Goal: Communication & Community: Answer question/provide support

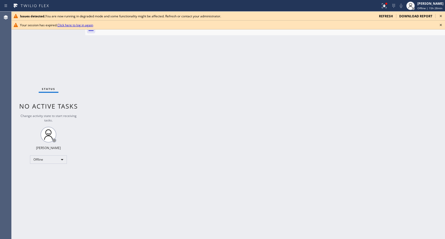
click at [442, 16] on icon at bounding box center [441, 16] width 6 height 6
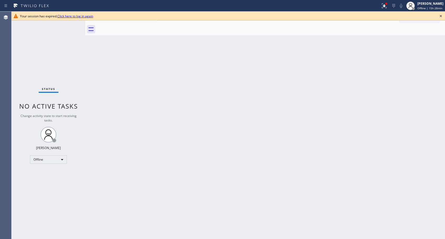
click at [442, 16] on icon at bounding box center [441, 16] width 6 height 6
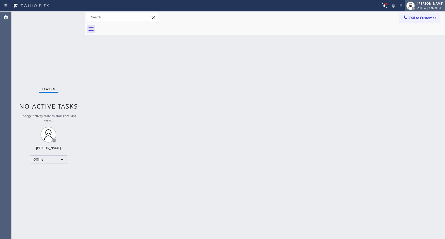
click at [429, 7] on span "Offline | 15h 28min" at bounding box center [429, 8] width 25 height 4
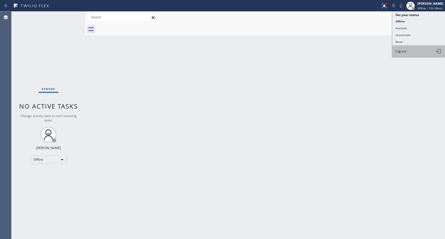
click at [403, 54] on button "Log out" at bounding box center [418, 52] width 53 height 12
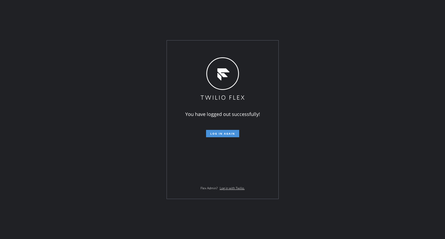
click at [231, 133] on span "Log in again" at bounding box center [222, 134] width 25 height 4
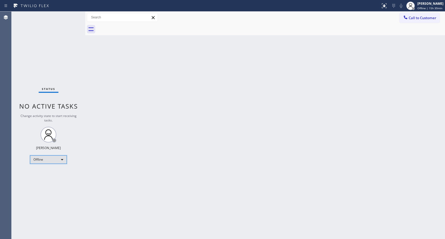
click at [53, 159] on div "Offline" at bounding box center [48, 160] width 37 height 8
click at [47, 179] on li "Unavailable" at bounding box center [48, 180] width 36 height 6
click at [428, 18] on span "Call to Customer" at bounding box center [423, 18] width 28 height 5
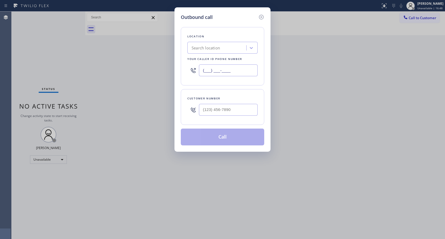
click at [235, 68] on input "(___) ___-____" at bounding box center [228, 70] width 59 height 12
paste input "818) 614-5337"
type input "[PHONE_NUMBER]"
click at [222, 111] on input "(___) ___-____" at bounding box center [228, 110] width 59 height 12
paste input "949) 637-1425"
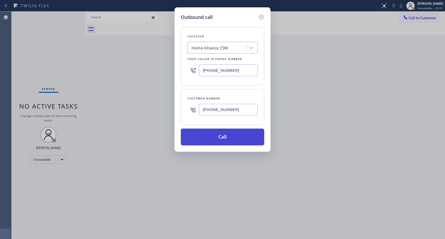
type input "[PHONE_NUMBER]"
click at [229, 135] on button "Call" at bounding box center [222, 137] width 83 height 17
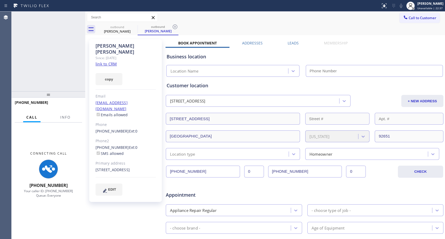
type input "[PHONE_NUMBER]"
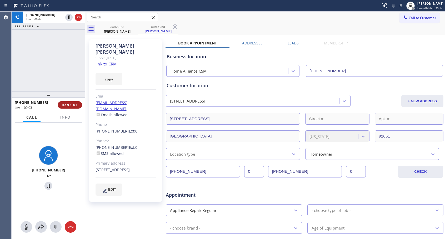
click at [69, 102] on button "HANG UP" at bounding box center [70, 104] width 24 height 7
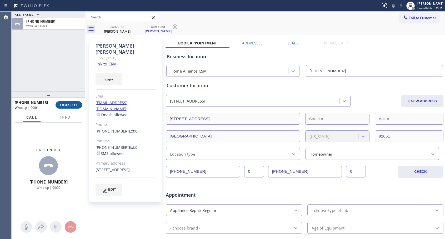
click at [70, 106] on span "COMPLETE" at bounding box center [69, 105] width 18 height 4
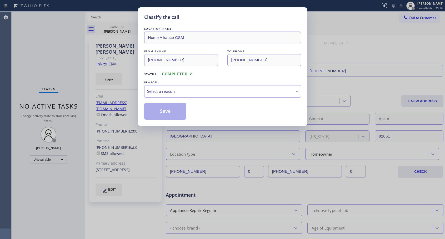
click at [186, 91] on div "Select a reason" at bounding box center [222, 91] width 151 height 6
click at [170, 110] on button "Save" at bounding box center [165, 111] width 42 height 17
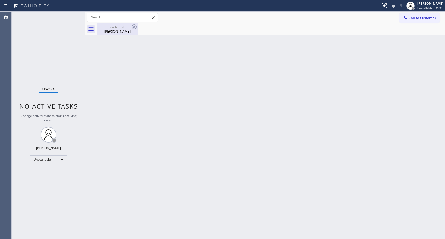
click at [119, 31] on div "[PERSON_NAME]" at bounding box center [117, 31] width 40 height 5
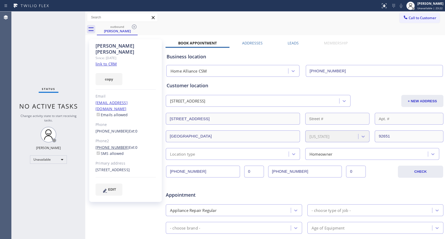
click at [118, 145] on link "[PHONE_NUMBER]" at bounding box center [112, 147] width 33 height 5
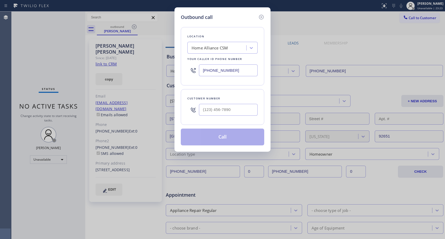
type input "[PHONE_NUMBER]"
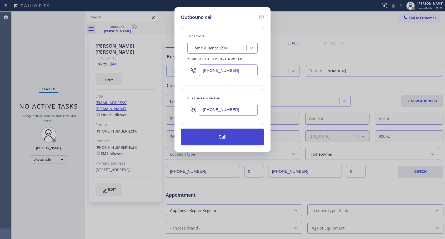
click at [216, 141] on button "Call" at bounding box center [222, 137] width 83 height 17
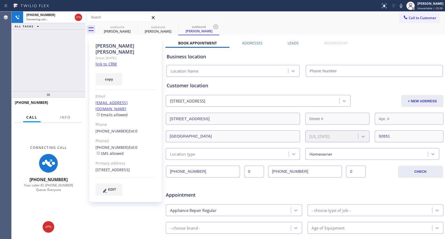
type input "[PHONE_NUMBER]"
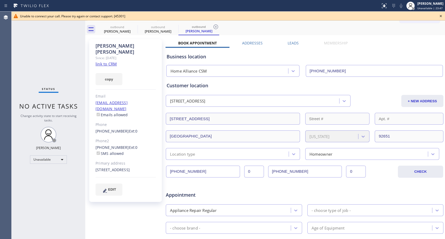
click at [443, 17] on icon at bounding box center [441, 16] width 6 height 6
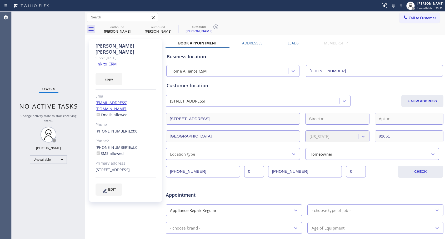
click at [111, 145] on link "[PHONE_NUMBER]" at bounding box center [112, 147] width 33 height 5
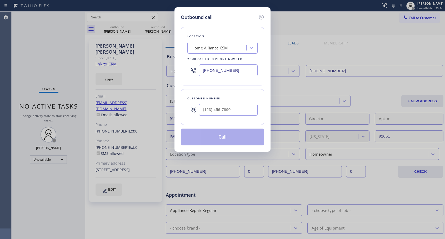
type input "[PHONE_NUMBER]"
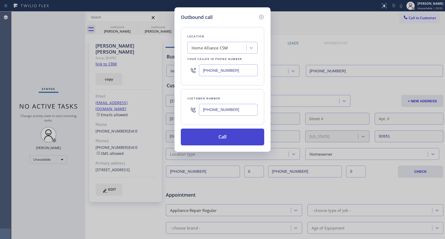
click at [217, 136] on button "Call" at bounding box center [222, 137] width 83 height 17
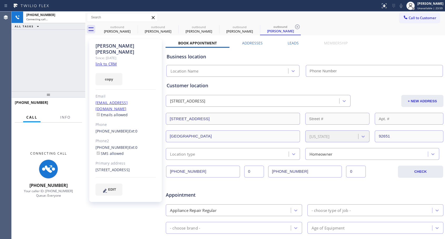
type input "[PHONE_NUMBER]"
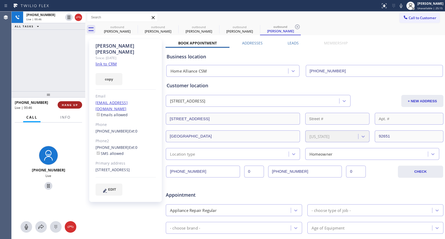
click at [74, 105] on span "HANG UP" at bounding box center [70, 105] width 16 height 4
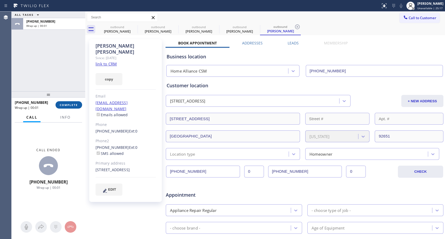
click at [74, 106] on span "COMPLETE" at bounding box center [69, 105] width 18 height 4
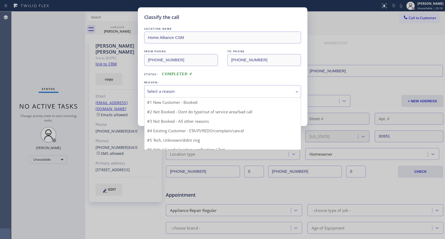
click at [186, 91] on div "Select a reason" at bounding box center [222, 91] width 151 height 6
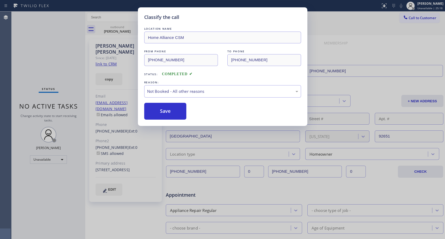
click at [158, 111] on button "Save" at bounding box center [165, 111] width 42 height 17
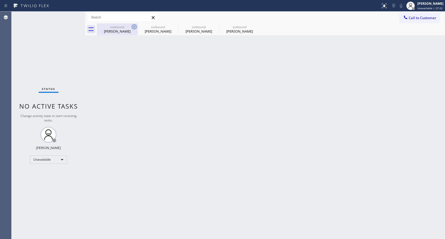
click at [133, 26] on icon at bounding box center [134, 26] width 5 height 5
click at [0, 0] on icon at bounding box center [0, 0] width 0 height 0
click at [133, 26] on div "outbound [PERSON_NAME] outbound [PERSON_NAME] outbound [PERSON_NAME] outbound […" at bounding box center [271, 29] width 348 height 12
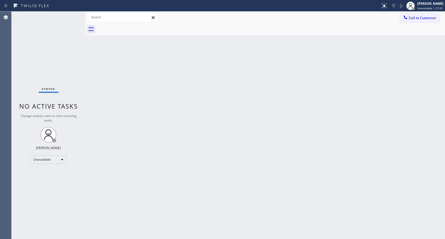
click at [133, 26] on div at bounding box center [271, 29] width 348 height 12
click at [408, 17] on icon at bounding box center [405, 17] width 5 height 5
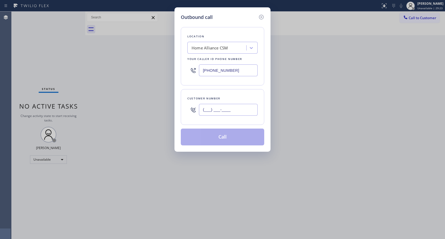
click at [237, 105] on input "(___) ___-____" at bounding box center [228, 110] width 59 height 12
paste input "423) 963-0719"
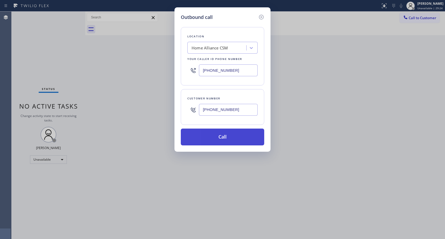
type input "[PHONE_NUMBER]"
click at [221, 142] on button "Call" at bounding box center [222, 137] width 83 height 17
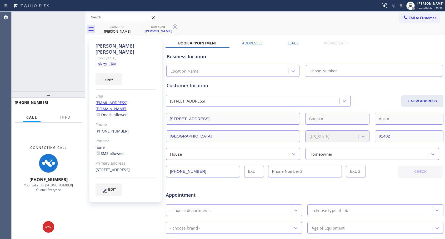
type input "[PHONE_NUMBER]"
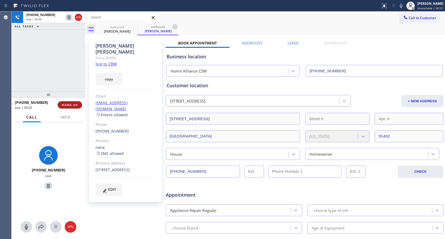
click at [77, 105] on span "HANG UP" at bounding box center [70, 105] width 16 height 4
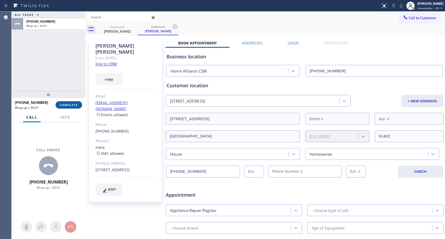
click at [75, 105] on span "COMPLETE" at bounding box center [69, 105] width 18 height 4
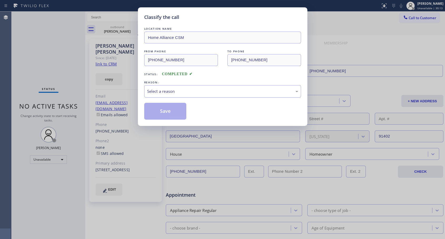
click at [178, 90] on div "Select a reason" at bounding box center [222, 91] width 151 height 6
click at [160, 110] on button "Save" at bounding box center [165, 111] width 42 height 17
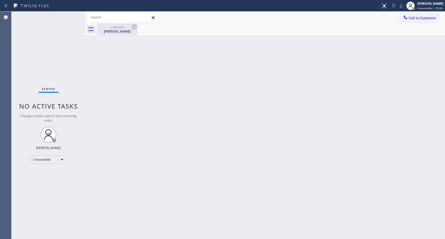
click at [113, 32] on div "[PERSON_NAME]" at bounding box center [117, 31] width 40 height 5
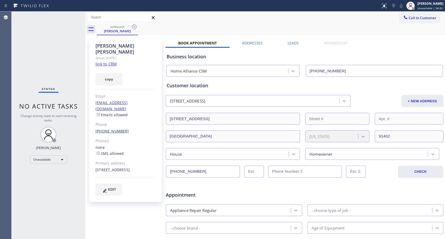
click at [117, 129] on link "[PHONE_NUMBER]" at bounding box center [112, 131] width 33 height 5
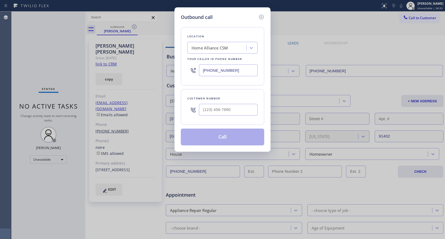
type input "[PHONE_NUMBER]"
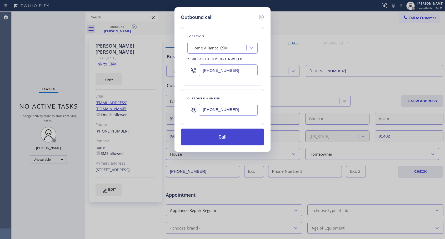
click at [214, 138] on button "Call" at bounding box center [222, 137] width 83 height 17
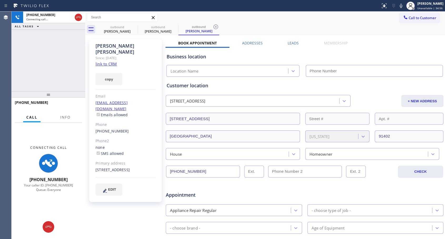
type input "[PHONE_NUMBER]"
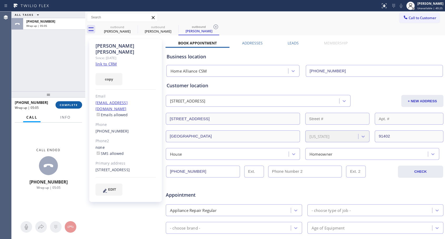
click at [75, 103] on button "COMPLETE" at bounding box center [69, 104] width 27 height 7
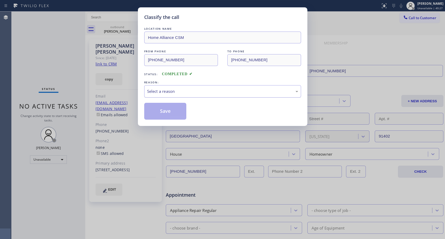
click at [211, 90] on div "Select a reason" at bounding box center [222, 91] width 151 height 6
click at [169, 109] on button "Save" at bounding box center [165, 111] width 42 height 17
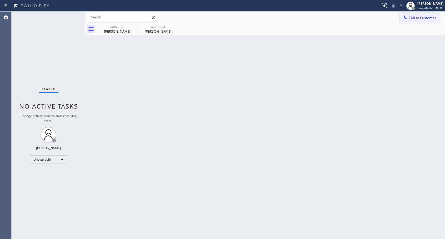
click at [408, 21] on div at bounding box center [405, 18] width 6 height 6
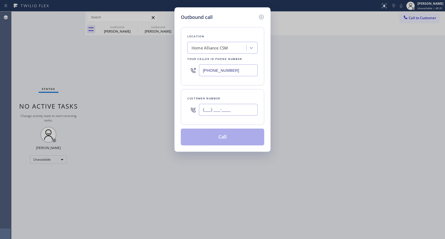
click at [213, 106] on input "(___) ___-____" at bounding box center [228, 110] width 59 height 12
paste input "619) 944-2360"
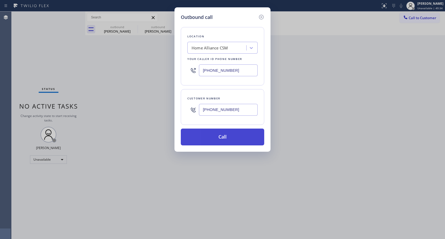
type input "[PHONE_NUMBER]"
click at [218, 138] on button "Call" at bounding box center [222, 137] width 83 height 17
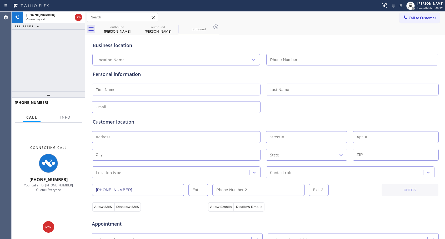
type input "[PHONE_NUMBER]"
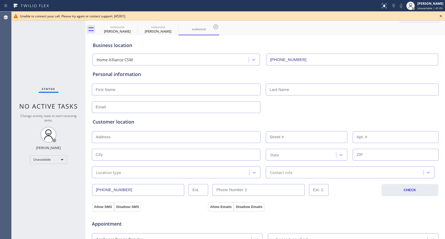
click at [443, 15] on icon at bounding box center [441, 16] width 6 height 6
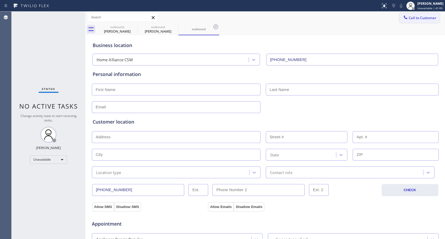
click at [408, 20] on button "Call to Customer" at bounding box center [419, 18] width 40 height 10
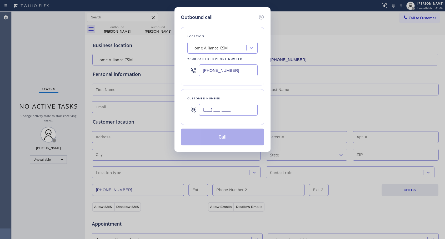
click at [240, 111] on input "(___) ___-____" at bounding box center [228, 110] width 59 height 12
paste input "619) 944-2360"
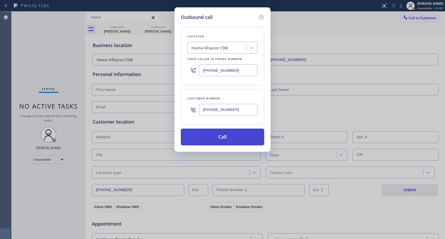
type input "[PHONE_NUMBER]"
click at [232, 137] on button "Call" at bounding box center [222, 137] width 83 height 17
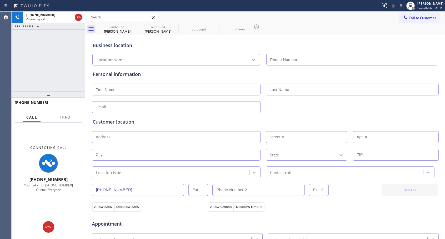
type input "[PHONE_NUMBER]"
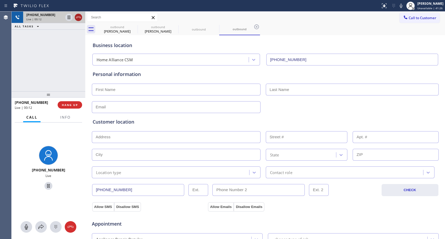
click at [78, 19] on icon at bounding box center [78, 17] width 6 height 6
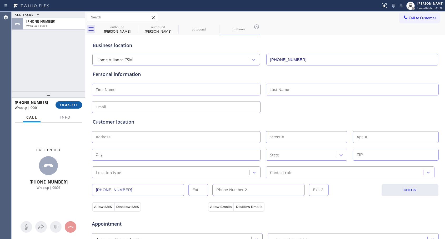
click at [80, 106] on button "COMPLETE" at bounding box center [69, 104] width 27 height 7
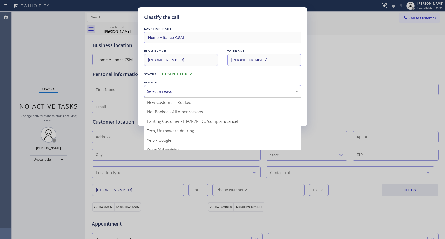
click at [196, 90] on div "Select a reason" at bounding box center [222, 91] width 151 height 6
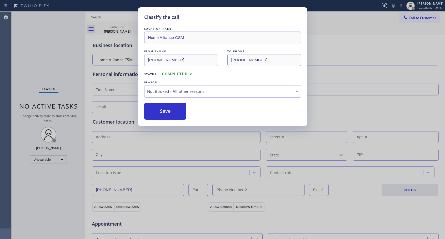
click at [168, 113] on button "Save" at bounding box center [165, 111] width 42 height 17
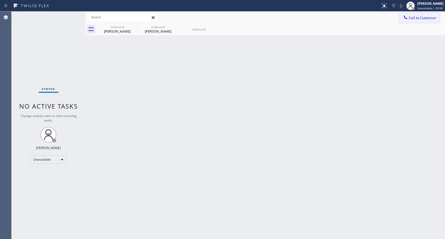
click at [408, 17] on div at bounding box center [405, 18] width 6 height 6
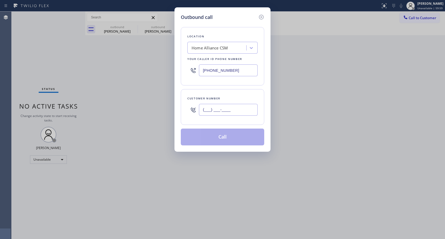
click at [222, 109] on input "(___) ___-____" at bounding box center [228, 110] width 59 height 12
paste input "954) 654-2820"
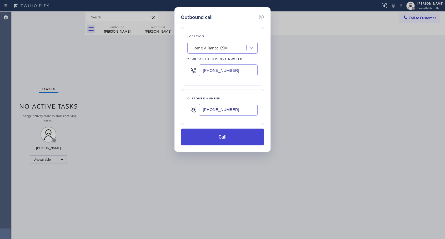
type input "[PHONE_NUMBER]"
click at [219, 140] on button "Call" at bounding box center [222, 137] width 83 height 17
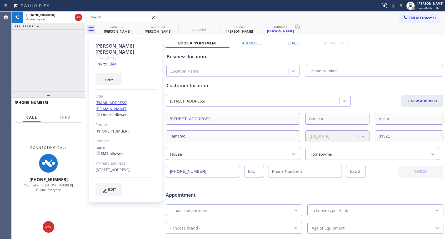
type input "[PHONE_NUMBER]"
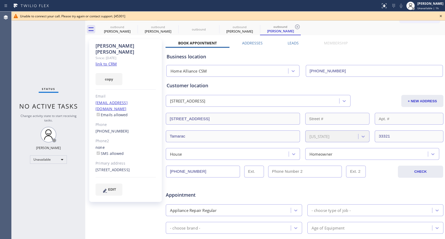
click at [441, 17] on icon at bounding box center [441, 16] width 6 height 6
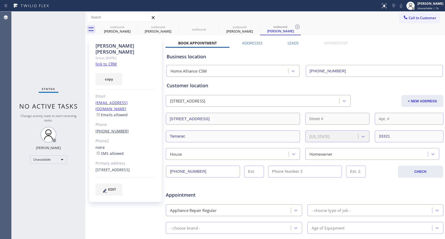
click at [113, 129] on link "[PHONE_NUMBER]" at bounding box center [112, 131] width 33 height 5
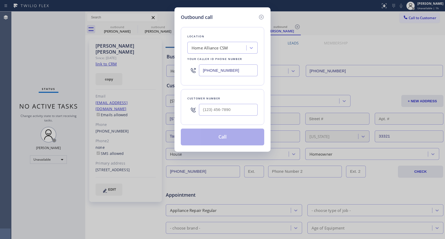
type input "[PHONE_NUMBER]"
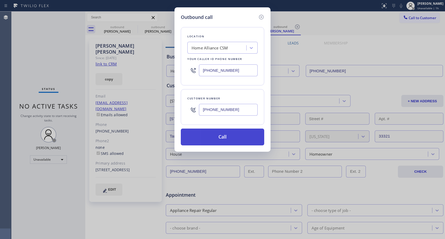
click at [225, 140] on button "Call" at bounding box center [222, 137] width 83 height 17
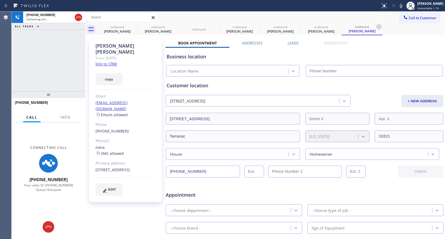
type input "[PHONE_NUMBER]"
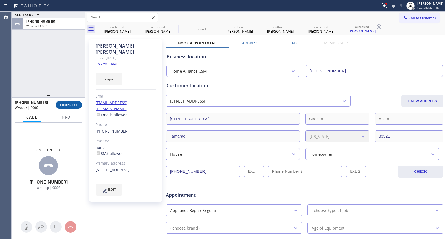
click at [63, 106] on span "COMPLETE" at bounding box center [69, 105] width 18 height 4
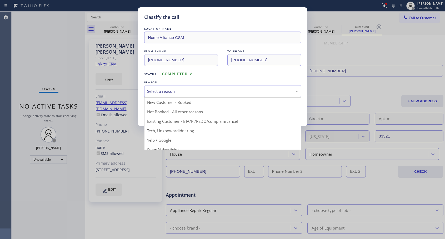
click at [181, 89] on div "Select a reason" at bounding box center [222, 91] width 151 height 6
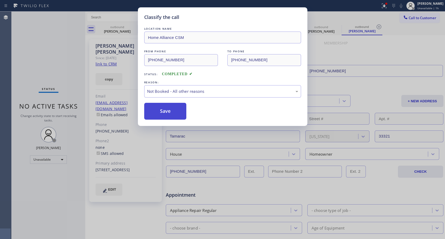
click at [158, 112] on button "Save" at bounding box center [165, 111] width 42 height 17
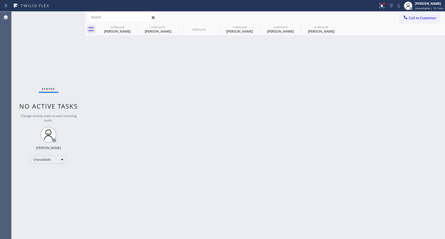
click at [329, 36] on div "Back to Dashboard Change Sender ID Customers Technicians Select a contact Outbo…" at bounding box center [265, 126] width 360 height 228
click at [326, 30] on div "[PERSON_NAME]" at bounding box center [321, 31] width 40 height 5
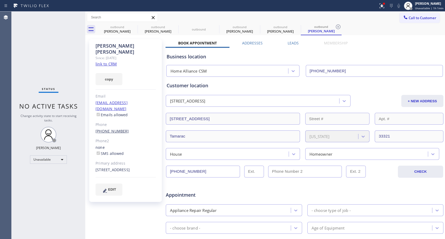
click at [112, 129] on link "[PHONE_NUMBER]" at bounding box center [112, 131] width 33 height 5
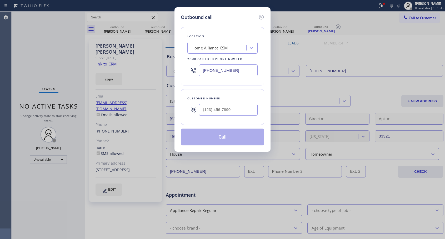
type input "[PHONE_NUMBER]"
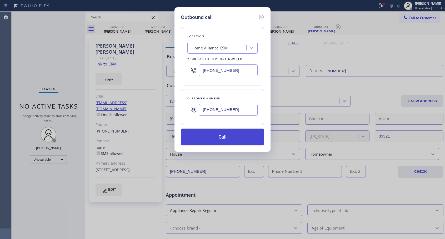
click at [221, 140] on button "Call" at bounding box center [222, 137] width 83 height 17
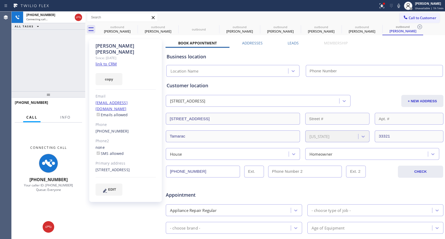
type input "[PHONE_NUMBER]"
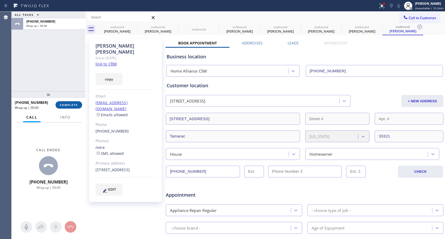
click at [79, 104] on button "COMPLETE" at bounding box center [69, 104] width 27 height 7
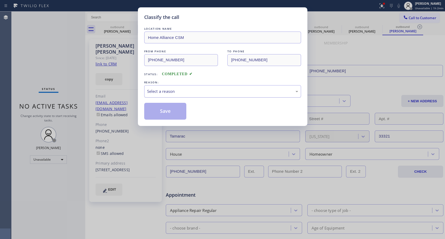
click at [176, 93] on div "Select a reason" at bounding box center [222, 91] width 151 height 6
click at [166, 109] on button "Save" at bounding box center [165, 111] width 42 height 17
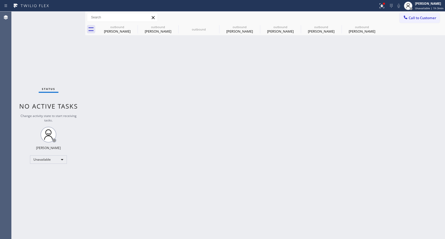
click at [253, 93] on div "Back to Dashboard Change Sender ID Customers Technicians Select a contact Outbo…" at bounding box center [265, 126] width 360 height 228
